Goal: Task Accomplishment & Management: Complete application form

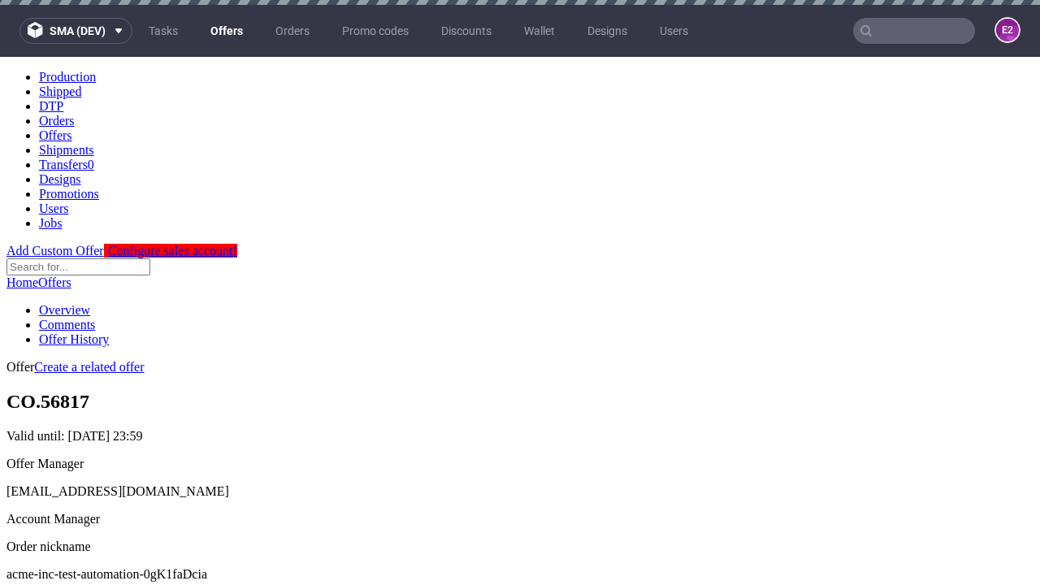
scroll to position [5, 0]
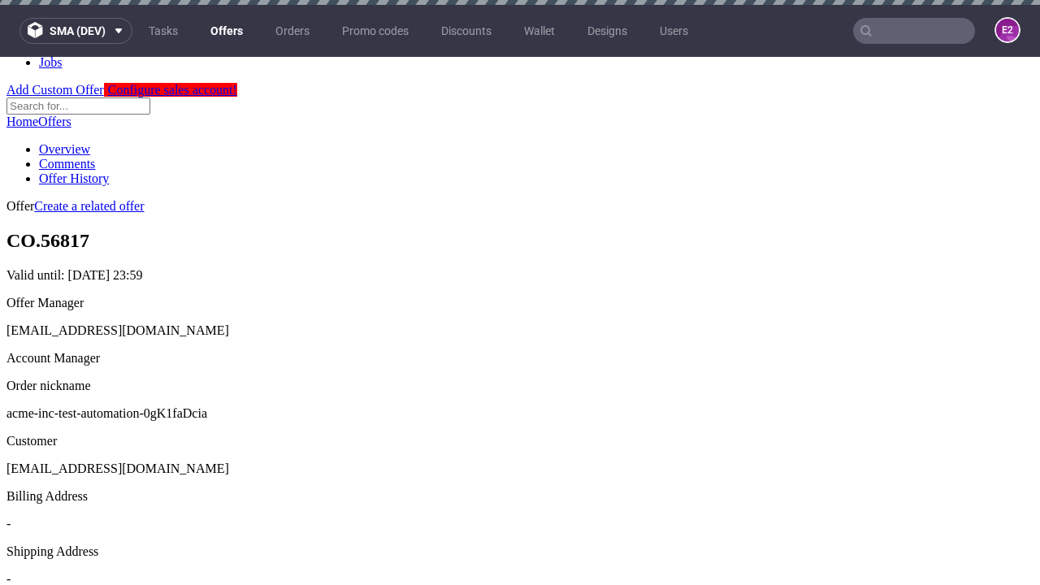
scroll to position [5, 0]
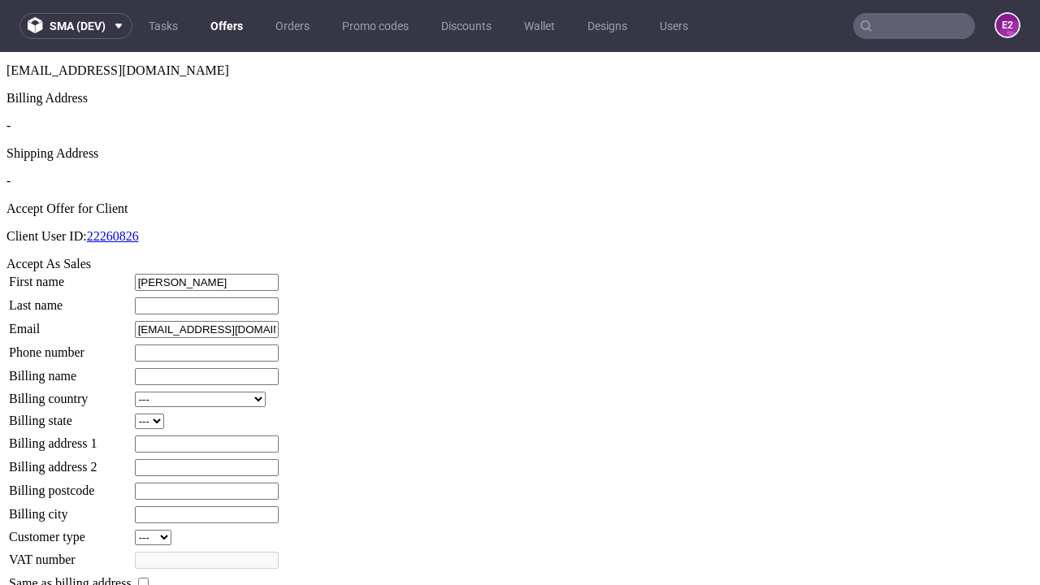
type input "[PERSON_NAME]"
type input "1509813888"
type input "Destin3"
select select "13"
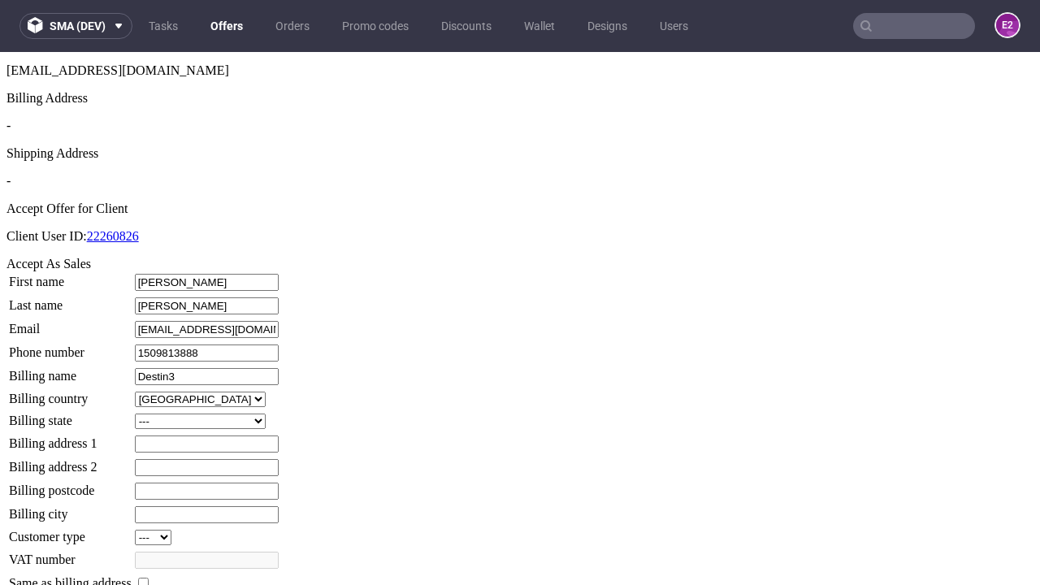
select select "132"
type input "Destin3"
type input "74 [PERSON_NAME]"
type input "MO64 8DE"
type input "[PERSON_NAME]"
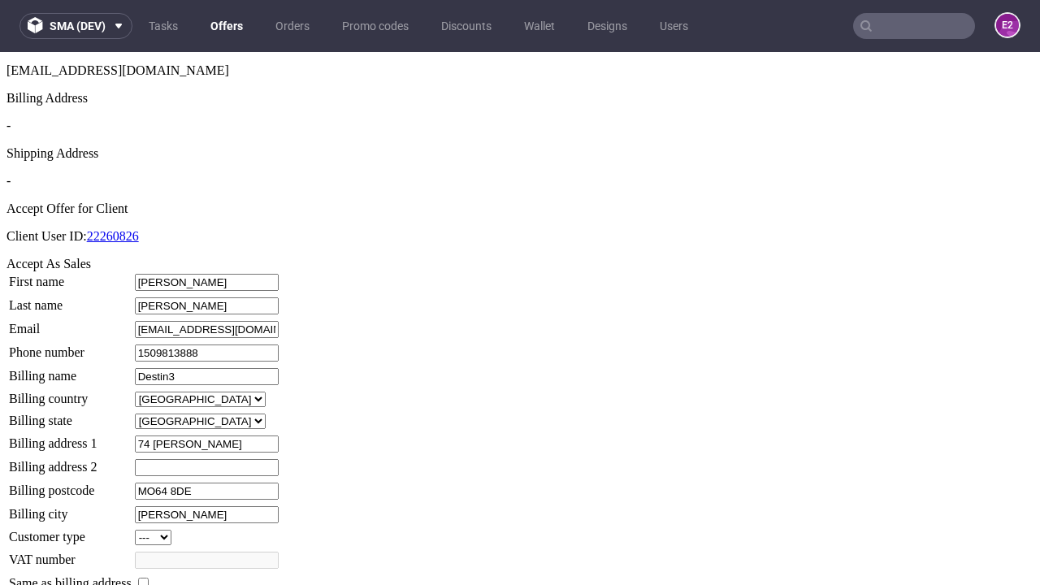
click at [149, 577] on input "checkbox" at bounding box center [143, 582] width 11 height 11
checkbox input "true"
type input "Destin3"
select select "13"
type input "74 [PERSON_NAME]"
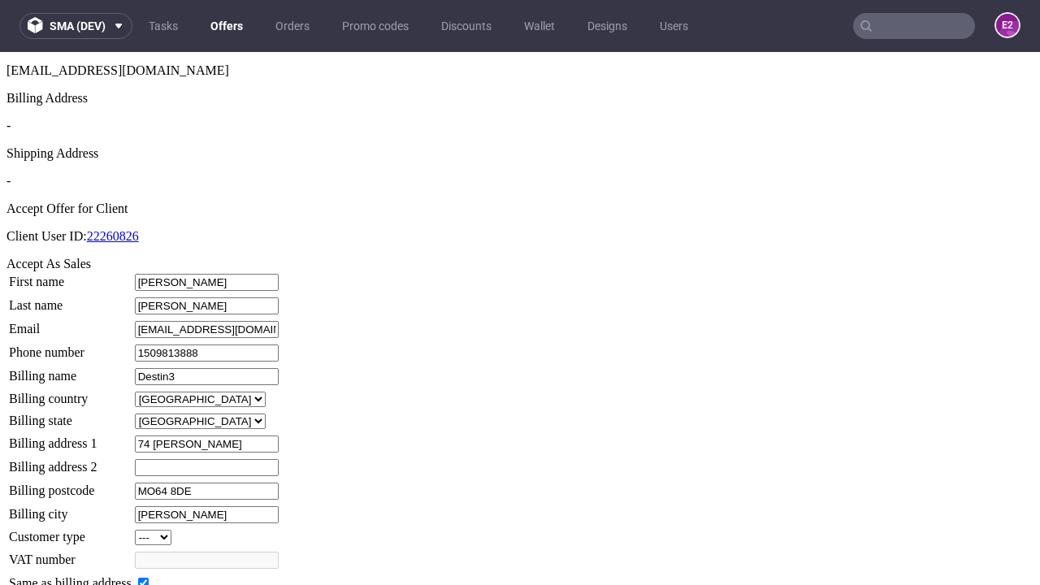
type input "MO64 8DE"
type input "[PERSON_NAME]"
select select "132"
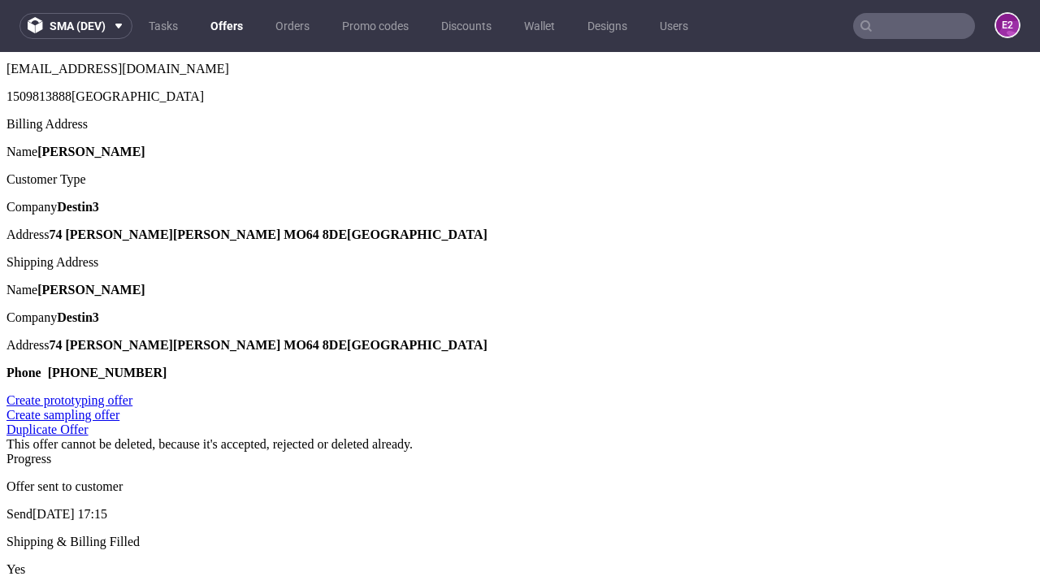
scroll to position [0, 0]
